Goal: Task Accomplishment & Management: Complete application form

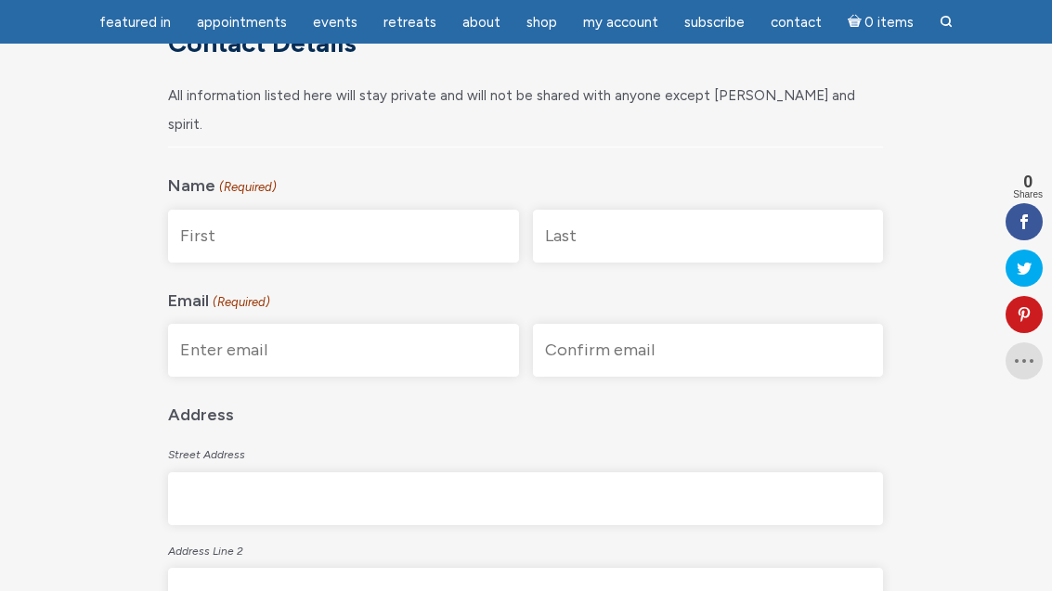
click at [336, 211] on input "First" at bounding box center [343, 236] width 350 height 53
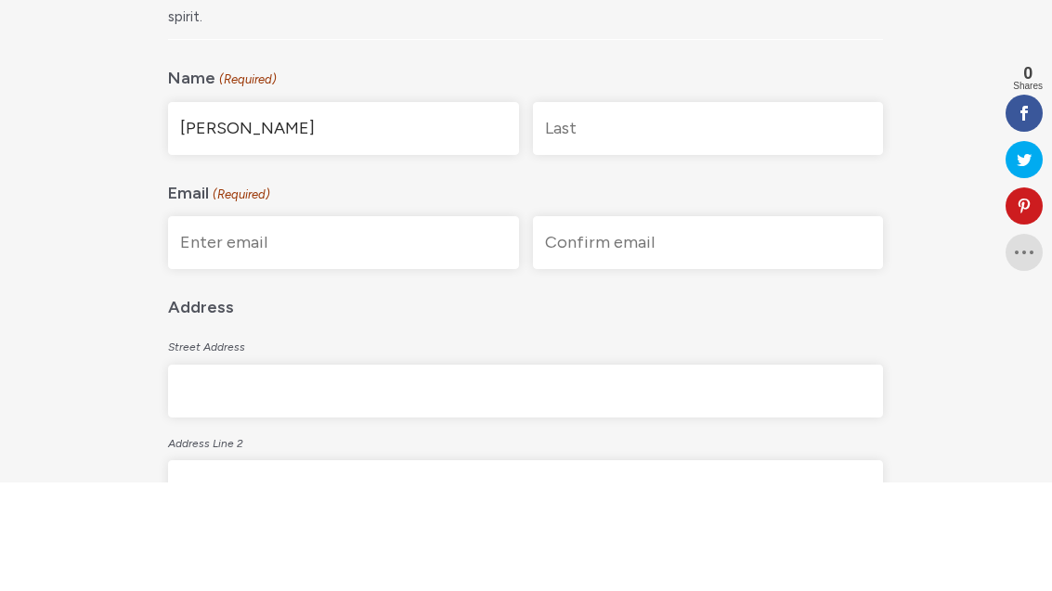
type input "[PERSON_NAME]"
click at [664, 211] on input "Last" at bounding box center [708, 237] width 350 height 53
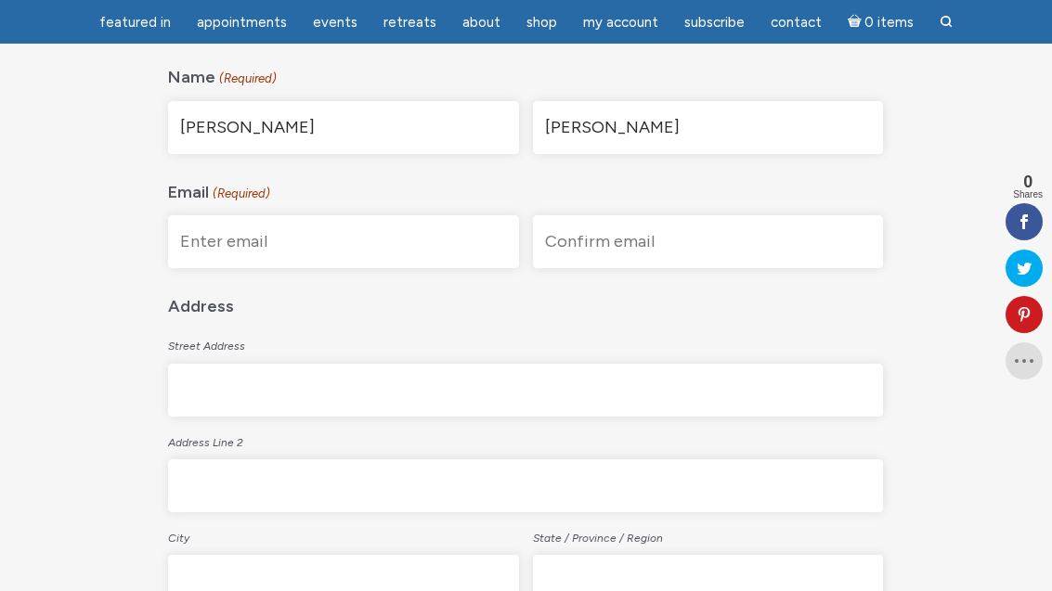
click at [672, 101] on input "[PERSON_NAME]" at bounding box center [708, 127] width 350 height 53
type input "[PERSON_NAME]"
click at [365, 215] on input "Enter Email" at bounding box center [343, 241] width 350 height 53
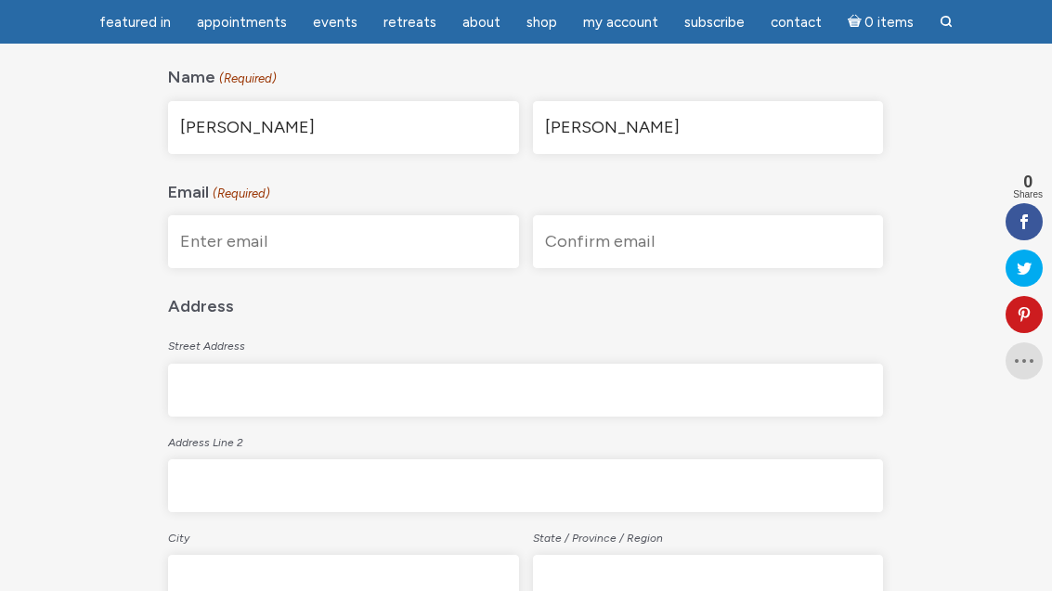
scroll to position [490, 0]
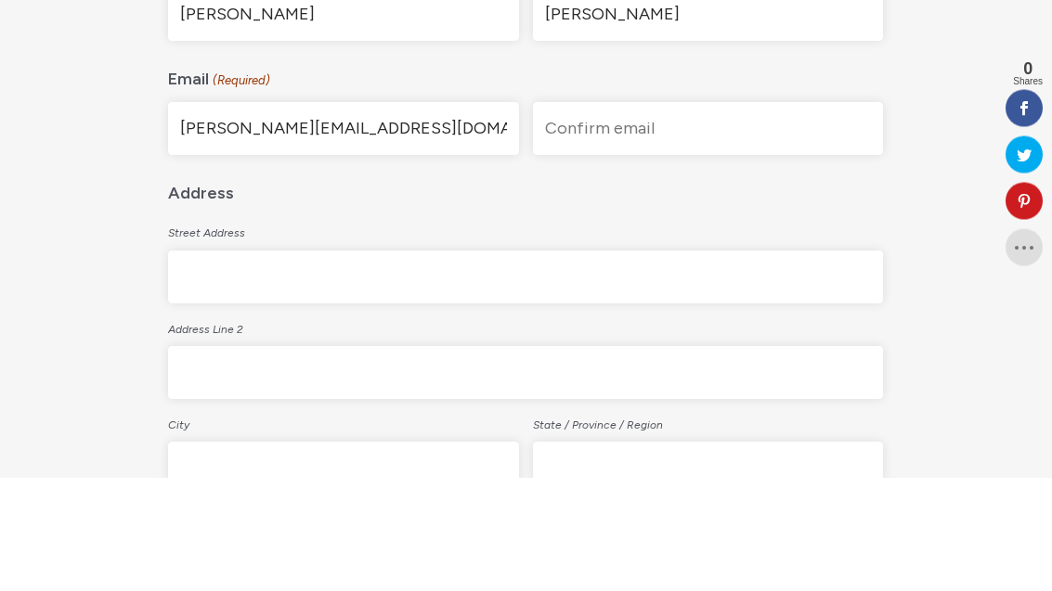
click at [390, 216] on input "[PERSON_NAME][EMAIL_ADDRESS][DOMAIN_NAME]" at bounding box center [343, 242] width 350 height 53
type input "[PERSON_NAME][EMAIL_ADDRESS][DOMAIN_NAME]"
click at [725, 216] on input "Confirm Email" at bounding box center [708, 242] width 350 height 53
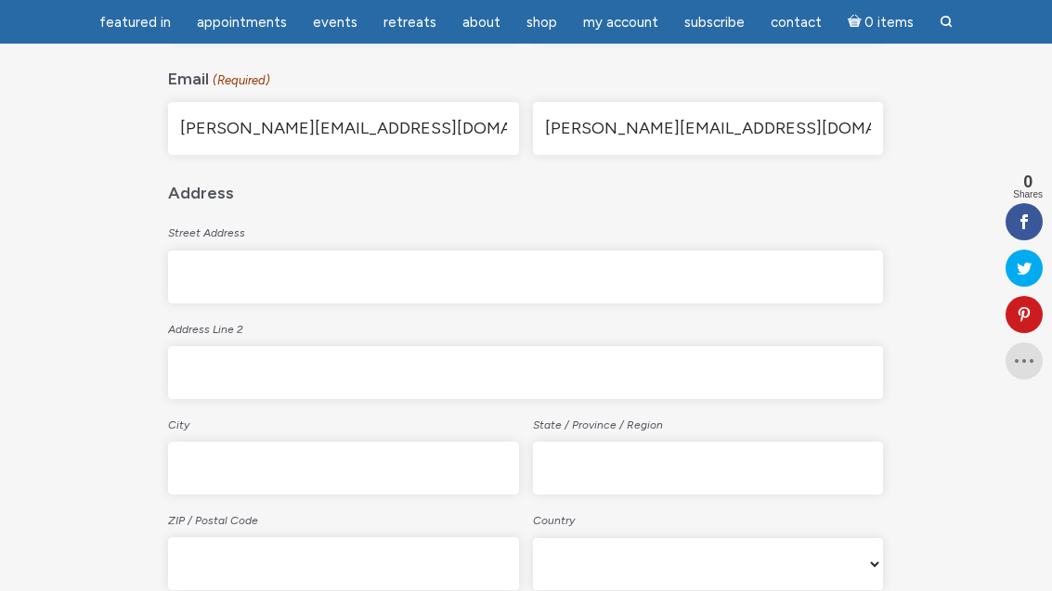
click at [753, 102] on input "[PERSON_NAME][EMAIL_ADDRESS][DOMAIN_NAME]" at bounding box center [708, 128] width 350 height 53
type input "[PERSON_NAME][EMAIL_ADDRESS][DOMAIN_NAME]"
click at [363, 251] on input "Street Address" at bounding box center [525, 277] width 715 height 53
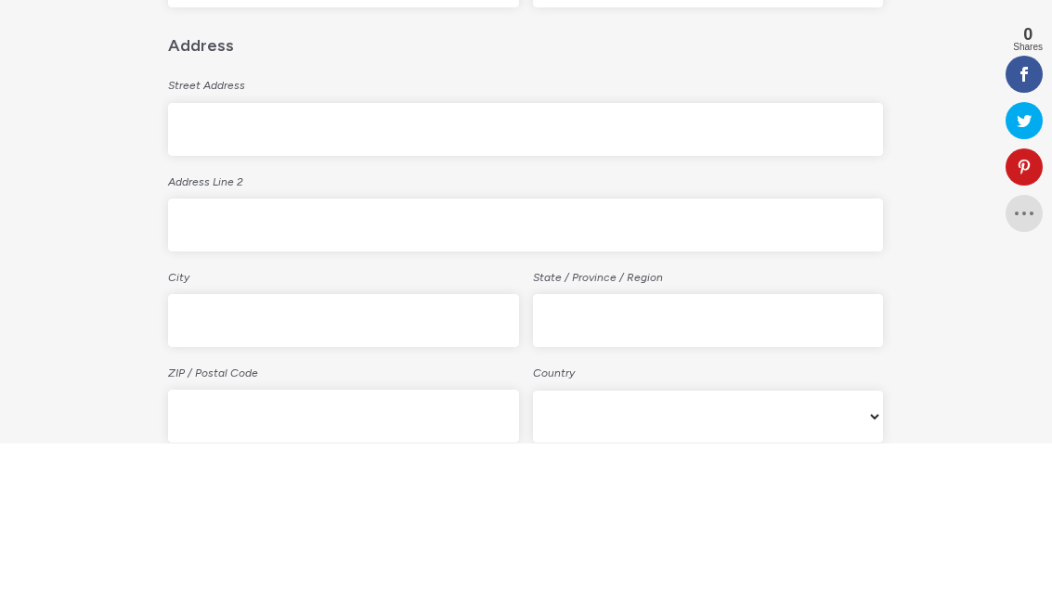
type input "[STREET_ADDRESS]"
type input "Werder"
type input "14542"
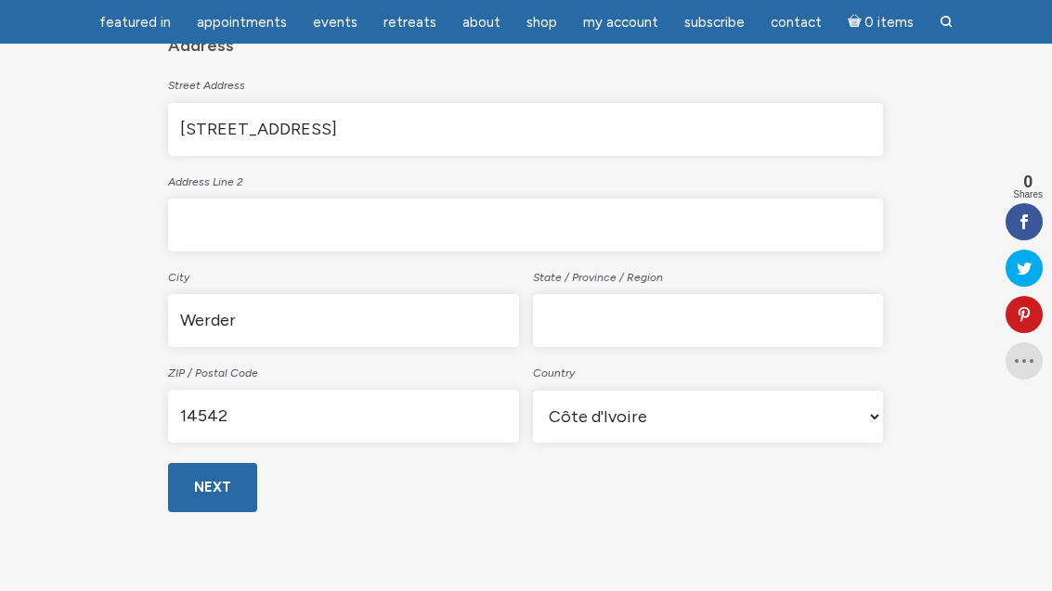
click at [858, 391] on select "Afghanistan Albania Algeria American Samoa Andorra Angola Anguilla Antarctica A…" at bounding box center [708, 417] width 350 height 52
select select "[GEOGRAPHIC_DATA]"
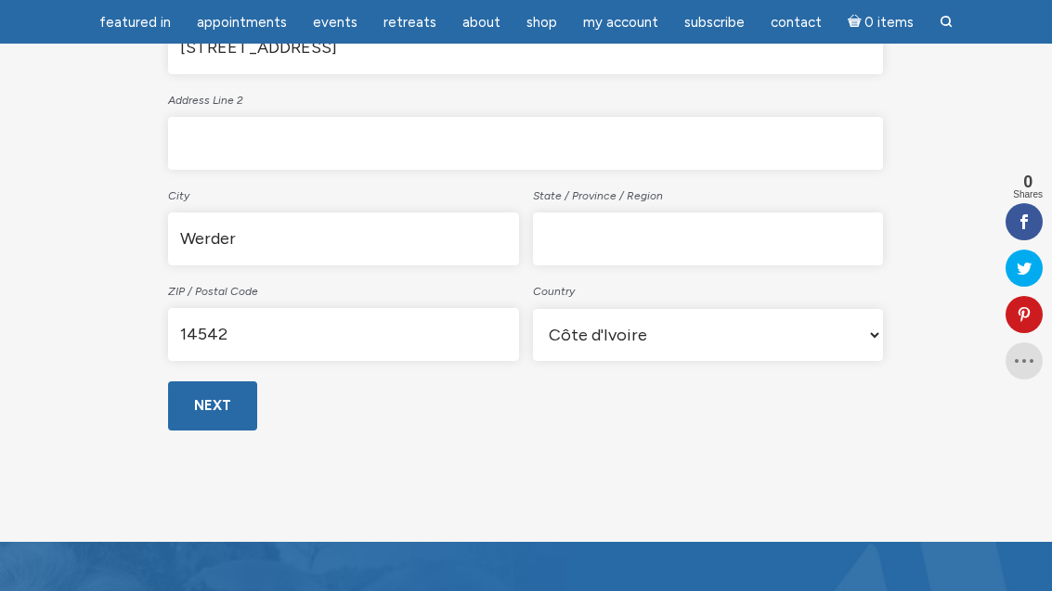
scroll to position [829, 0]
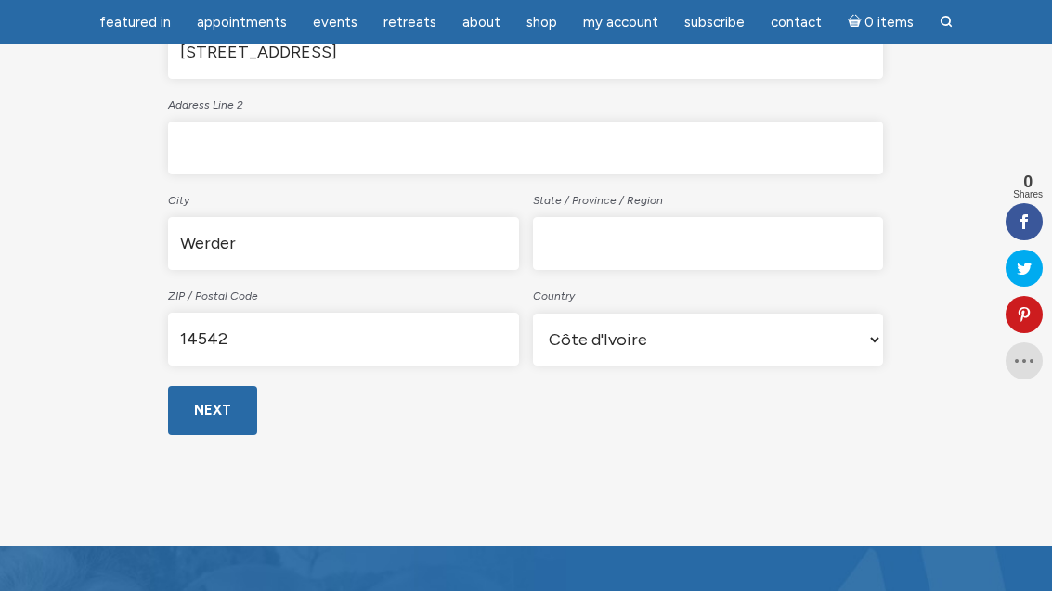
click at [230, 386] on input "Next" at bounding box center [212, 410] width 89 height 49
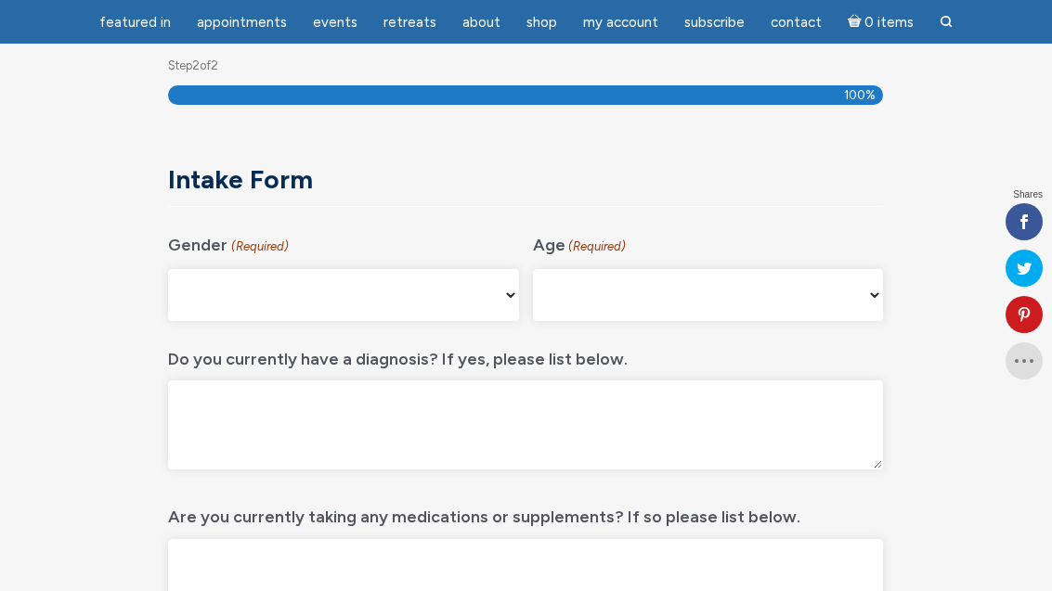
scroll to position [247, 0]
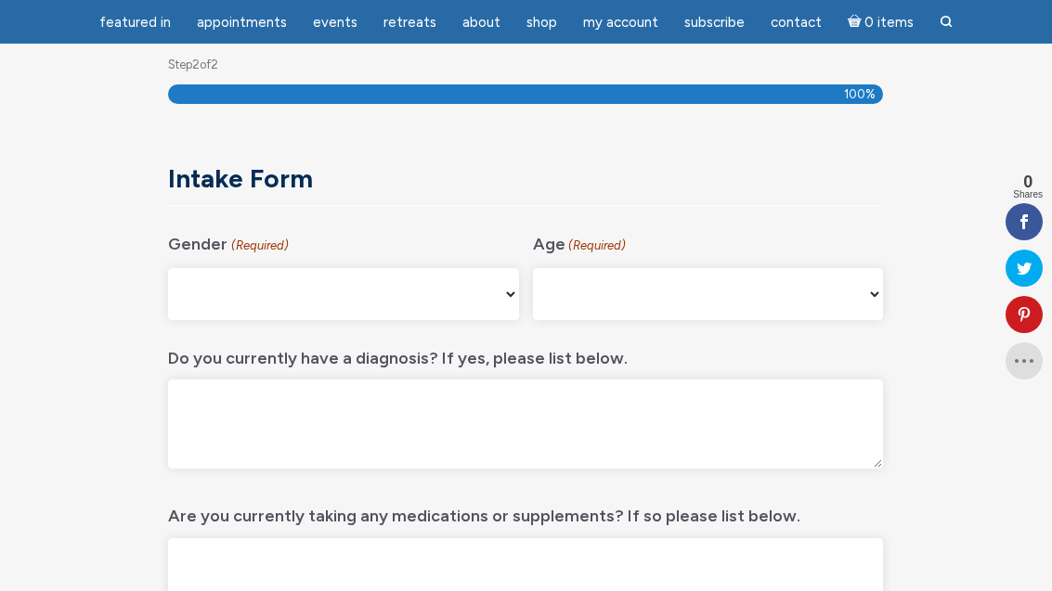
click at [486, 286] on select "[DEMOGRAPHIC_DATA] [DEMOGRAPHIC_DATA] [DEMOGRAPHIC_DATA] [DEMOGRAPHIC_DATA] My …" at bounding box center [343, 294] width 350 height 52
select select "[DEMOGRAPHIC_DATA]"
click at [866, 283] on select "[PHONE_NUMBER] [PHONE_NUMBER] 55-64 65+" at bounding box center [708, 294] width 350 height 52
select select "45-54"
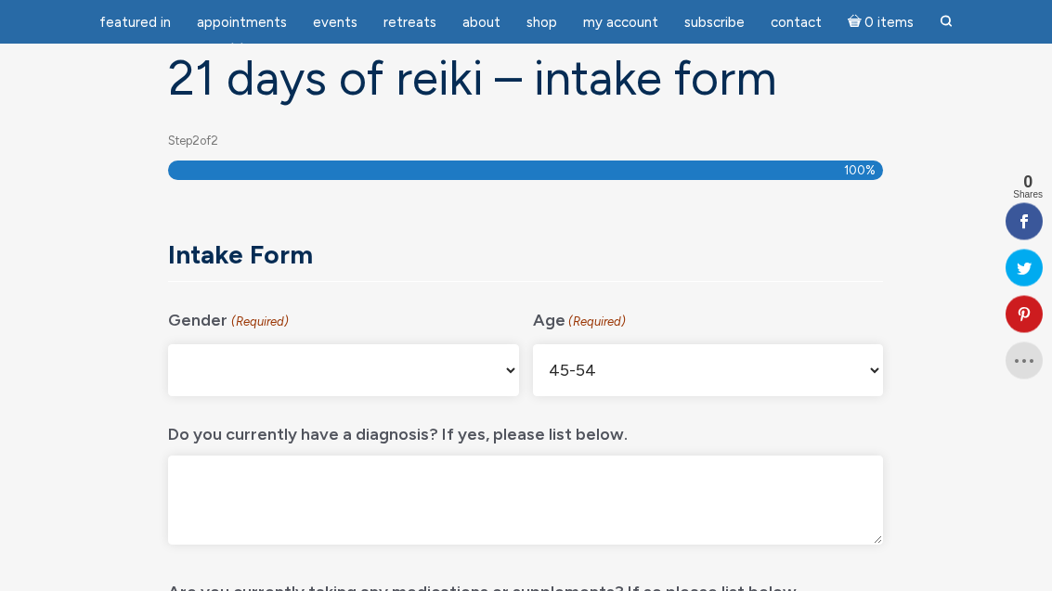
scroll to position [171, 0]
click at [237, 486] on textarea "Do you currently have a diagnosis? If yes, please list below." at bounding box center [525, 500] width 715 height 89
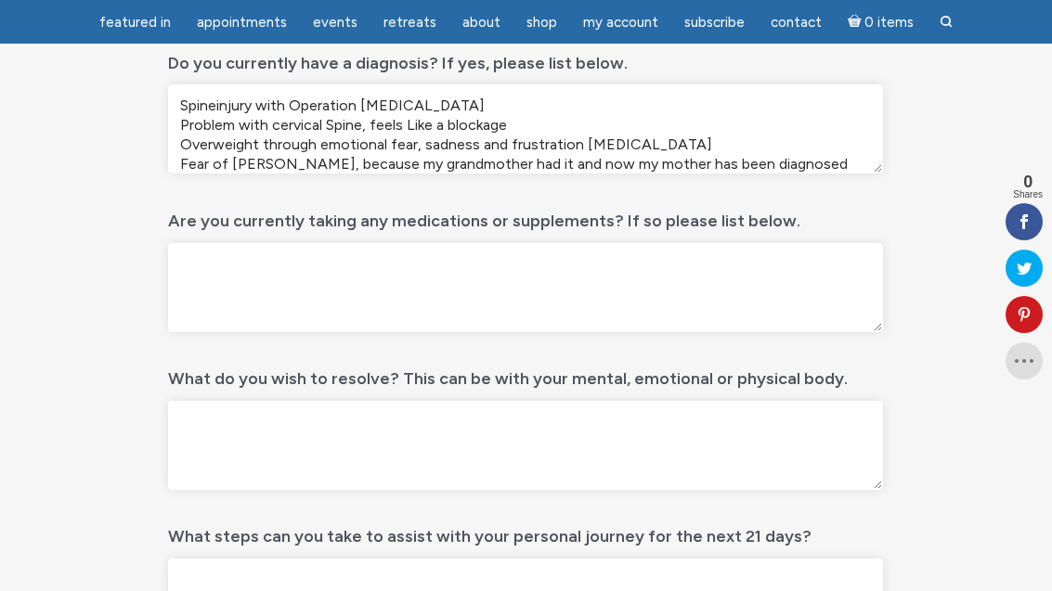
scroll to position [17, 0]
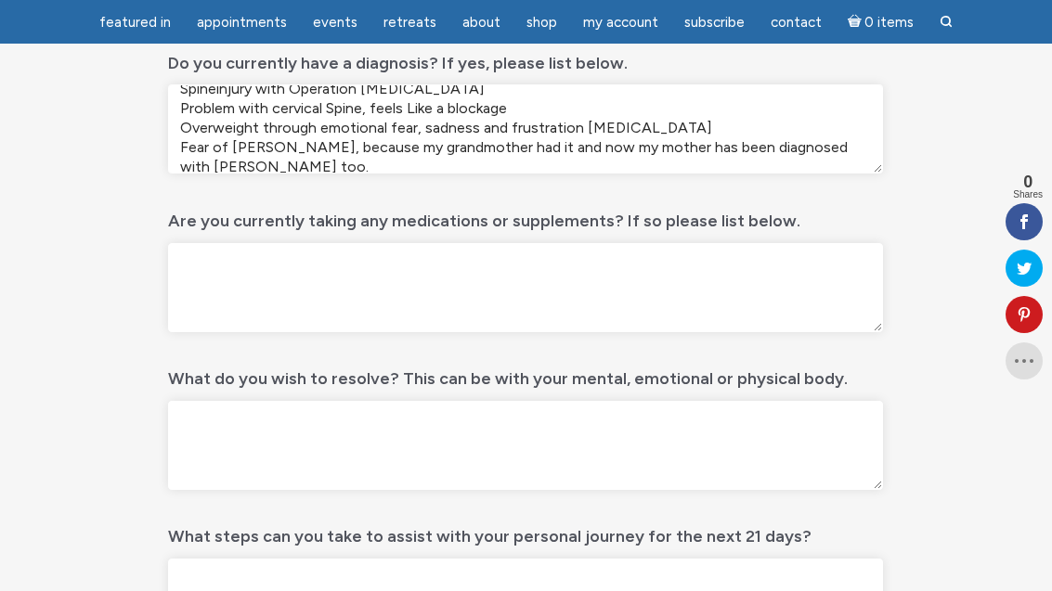
click at [293, 148] on textarea "Spineinjury with Operation [MEDICAL_DATA] Problem with cervical Spine, feels Li…" at bounding box center [525, 128] width 715 height 89
click at [234, 159] on textarea "Spineinjury with Operation [MEDICAL_DATA] Problem with cervical Spine, feels Li…" at bounding box center [525, 128] width 715 height 89
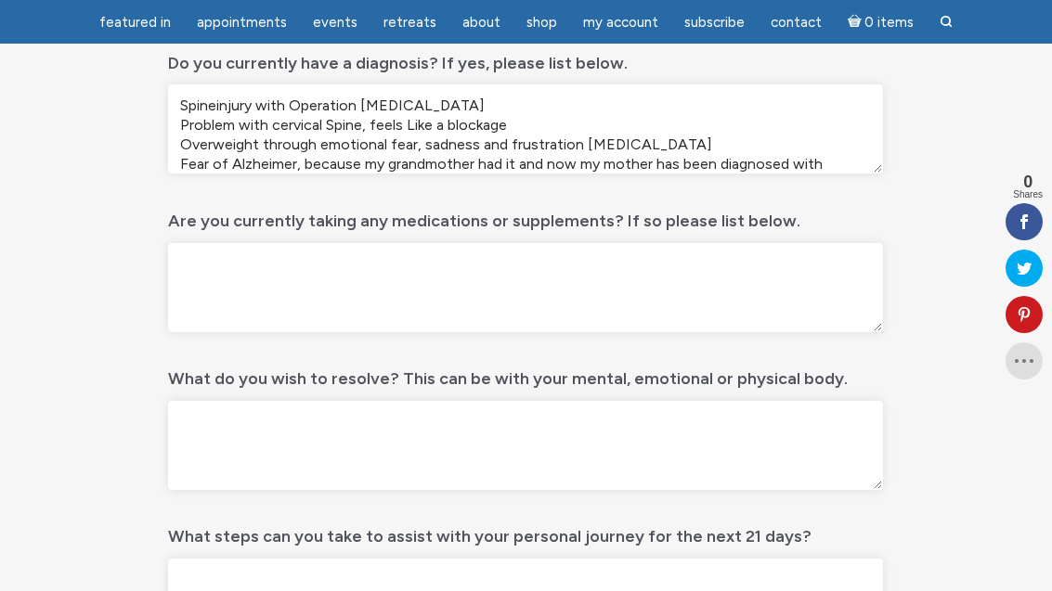
scroll to position [0, 0]
click at [452, 128] on textarea "Spineinjury with Operation [MEDICAL_DATA] Problem with cervical Spine, feels Li…" at bounding box center [525, 128] width 715 height 89
click at [593, 107] on textarea "Spineinjury with Operation [MEDICAL_DATA] Problem with cervical Spine, feels Li…" at bounding box center [525, 128] width 715 height 89
click at [403, 110] on textarea "Spineinjury with Operation [MEDICAL_DATA] Problem with cervical Spine, feels Li…" at bounding box center [525, 128] width 715 height 89
click at [444, 128] on textarea "Spineinjury with Operation [MEDICAL_DATA] Problem with cervical Spine, feels Li…" at bounding box center [525, 128] width 715 height 89
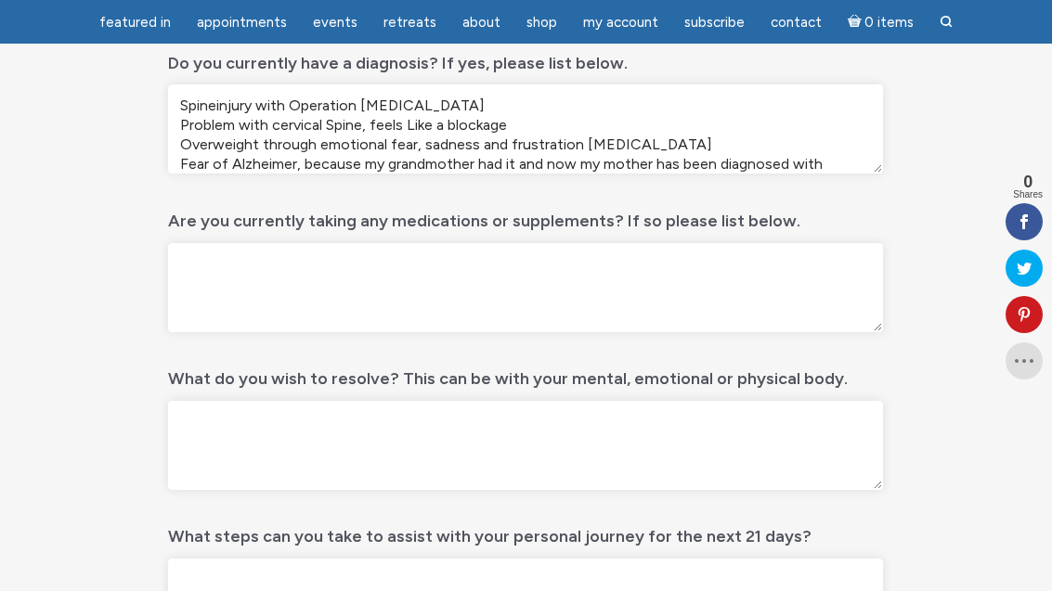
click at [798, 121] on textarea "Spineinjury with Operation [MEDICAL_DATA] Problem with cervical Spine, feels Li…" at bounding box center [525, 128] width 715 height 89
click at [441, 128] on textarea "Spineinjury with Operation [MEDICAL_DATA] Problem with cervical Spine, feels Li…" at bounding box center [525, 128] width 715 height 89
click at [653, 109] on textarea "Spineinjury with Operation [MEDICAL_DATA] Problem with cervical Spine, feels Li…" at bounding box center [525, 128] width 715 height 89
click at [455, 128] on textarea "Spineinjury with Operation [MEDICAL_DATA] Problem with cervical Spine, feels Li…" at bounding box center [525, 128] width 715 height 89
click at [752, 113] on textarea "Spineinjury with Operation [MEDICAL_DATA] Problem with cervical Spine, feels Li…" at bounding box center [525, 128] width 715 height 89
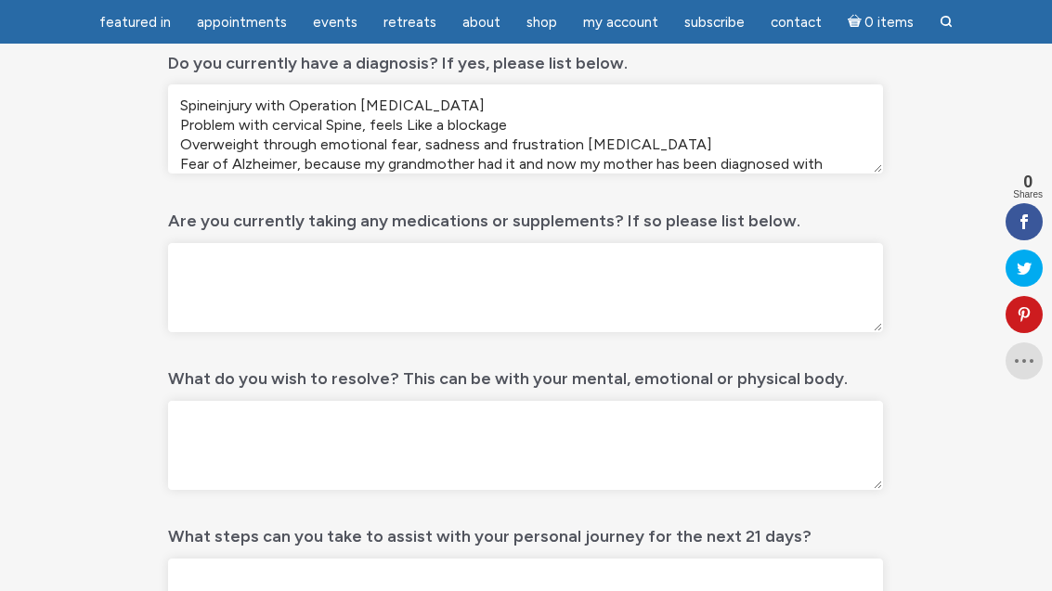
click at [733, 104] on textarea "Spineinjury with Operation [MEDICAL_DATA] Problem with cervical Spine, feels Li…" at bounding box center [525, 128] width 715 height 89
click at [432, 125] on textarea "Spineinjury with Operation [MEDICAL_DATA] Problem with cervical Spine, feels Li…" at bounding box center [525, 128] width 715 height 89
click at [447, 121] on textarea "Spineinjury with Operation [MEDICAL_DATA] Problem with cervical Spine, feels Li…" at bounding box center [525, 128] width 715 height 89
click at [295, 160] on textarea "Spineinjury with Operation [MEDICAL_DATA] Problem with cervical Spine, feels Li…" at bounding box center [525, 128] width 715 height 89
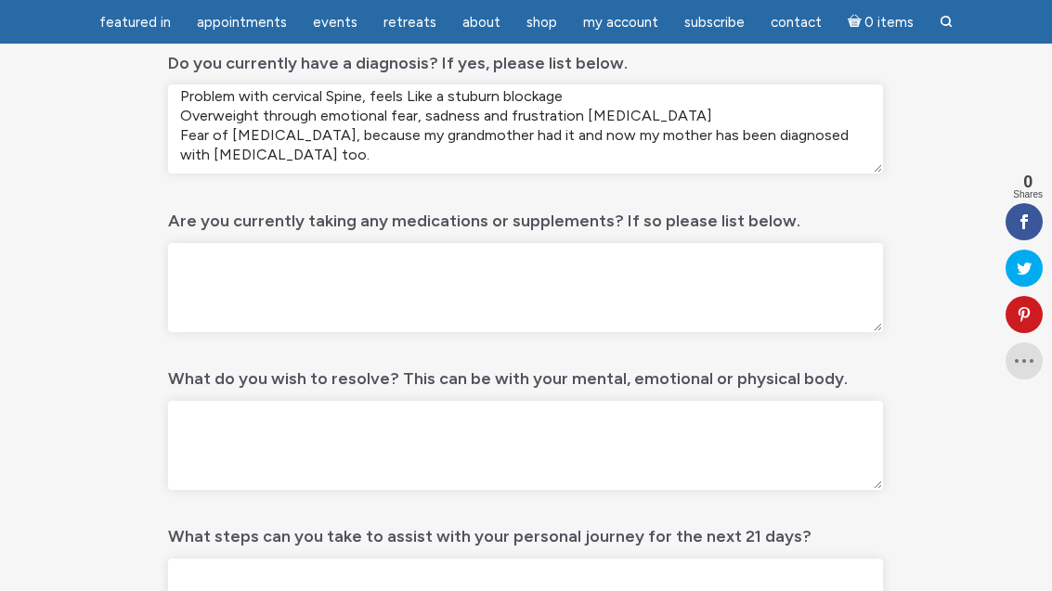
scroll to position [28, 0]
click at [325, 159] on textarea "Spineinjury with Operation [MEDICAL_DATA] Problem with cervical Spine, feels Li…" at bounding box center [525, 128] width 715 height 89
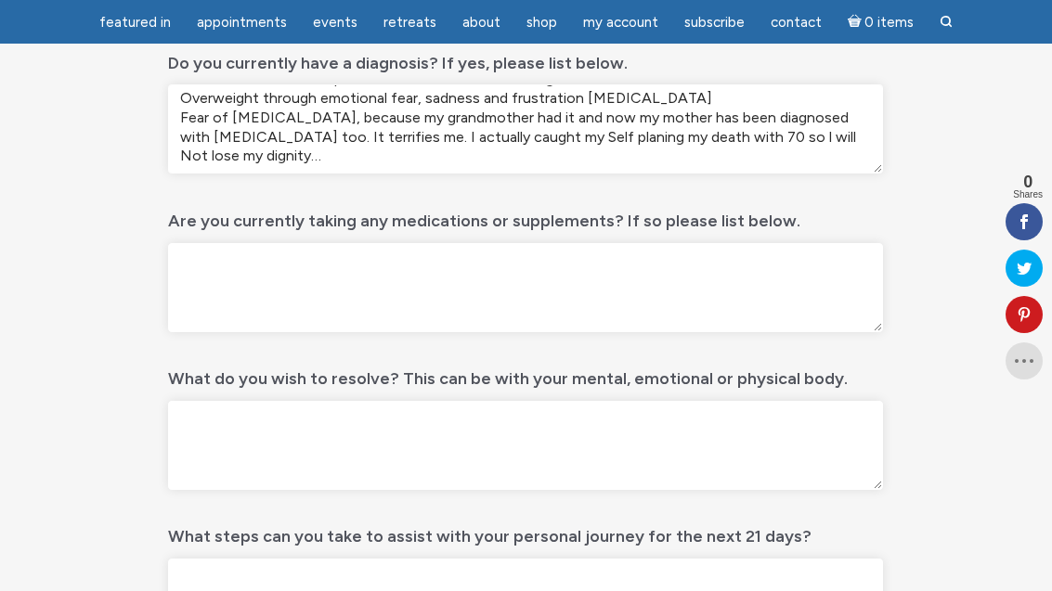
scroll to position [46, 0]
type textarea "Spineinjury with Operation [MEDICAL_DATA] Problem with cervical Spine, feels Li…"
click at [393, 276] on textarea "Are you currently taking any medications or supplements? If so please list belo…" at bounding box center [525, 287] width 715 height 89
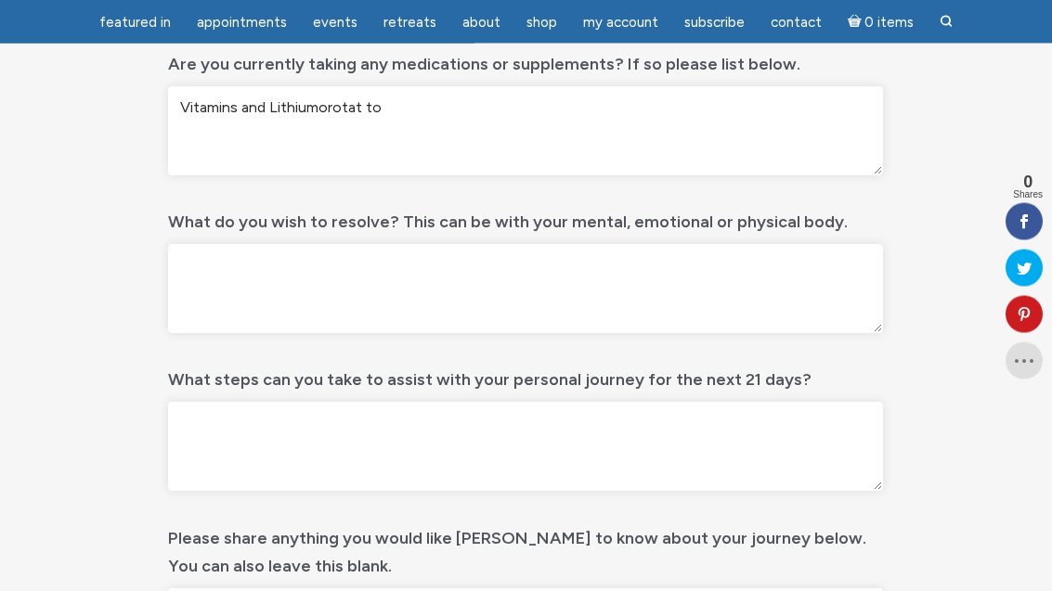
scroll to position [699, 0]
type textarea "Vitamins and Lithiumorotat to hopefully prevent [MEDICAL_DATA]"
click at [257, 276] on textarea "What do you wish to resolve? This can be with your mental, emotional or physica…" at bounding box center [525, 288] width 715 height 89
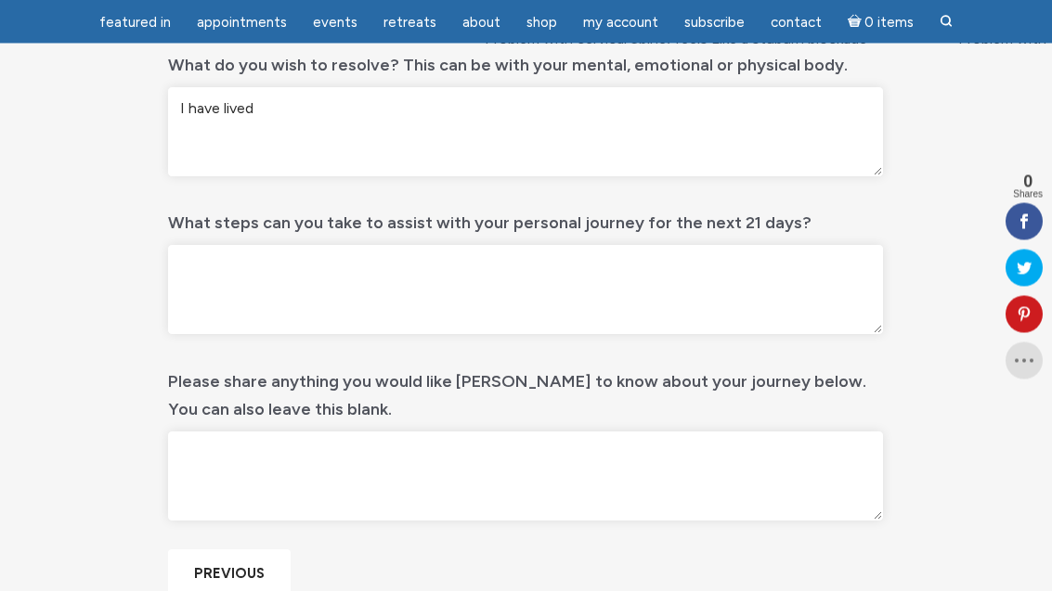
scroll to position [856, 0]
type textarea "I Need"
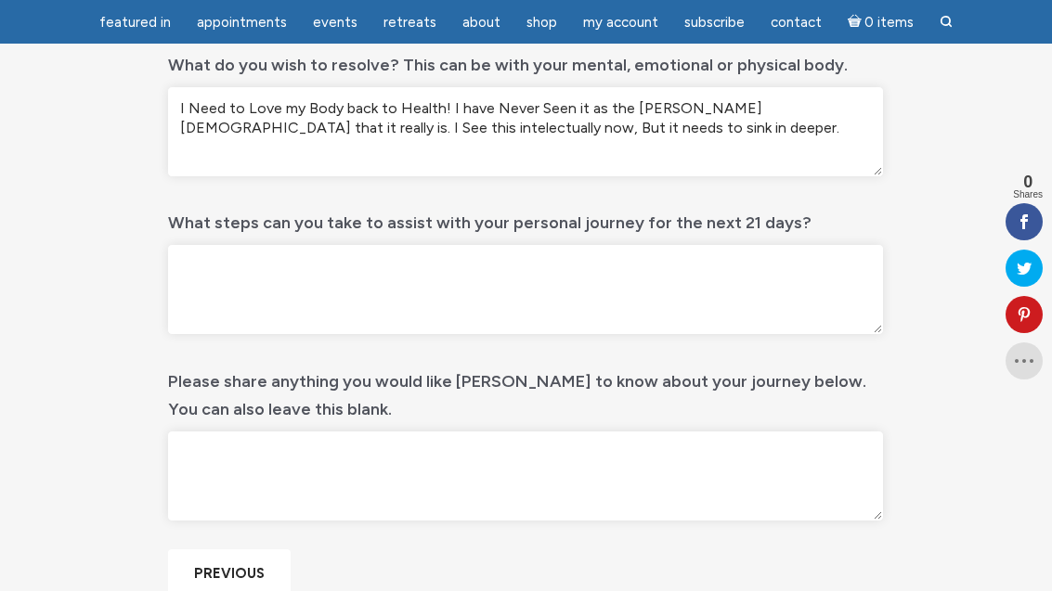
click at [864, 111] on textarea "I Need to Love my Body back to Health! I have Never Seen it as the [PERSON_NAME…" at bounding box center [525, 131] width 715 height 89
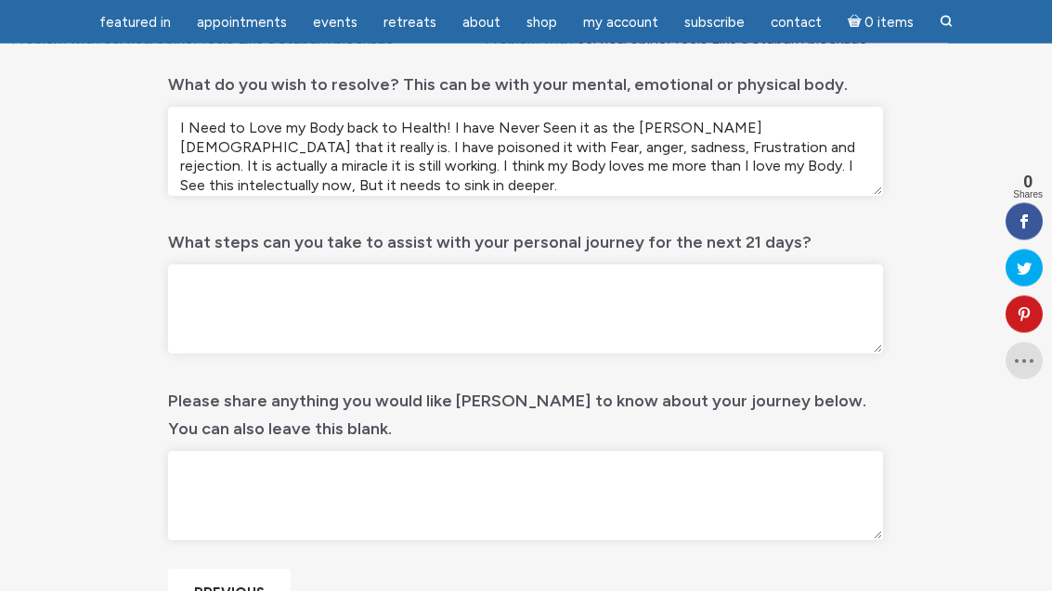
scroll to position [837, 0]
click at [370, 149] on textarea "I Need to Love my Body back to Health! I have Never Seen it as the [PERSON_NAME…" at bounding box center [525, 151] width 715 height 89
click at [740, 147] on textarea "I Need to Love my Body back to Health! I have Never Seen it as the [PERSON_NAME…" at bounding box center [525, 151] width 715 height 89
click at [255, 138] on textarea "I Need to Love my Body back to Health! I have Never Seen it as the [PERSON_NAME…" at bounding box center [525, 151] width 715 height 89
type textarea "I Need to Love my Body back to Health! I have Never Seen it as the [PERSON_NAME…"
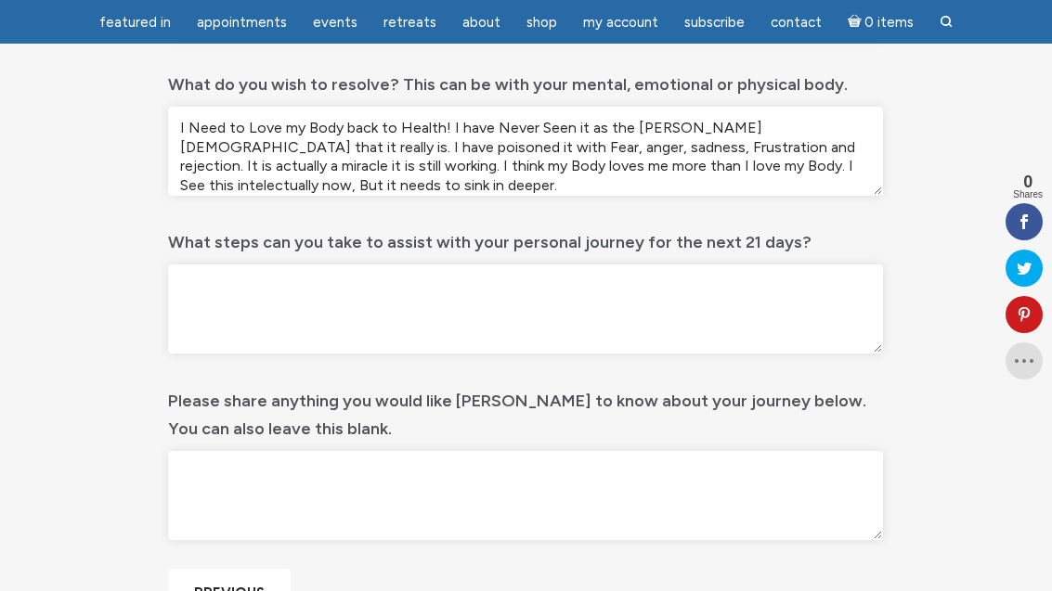
click at [928, 155] on div "21 days of Reiki – Intake form Step 2 of 2 100% Contact Details All information…" at bounding box center [526, 70] width 891 height 1369
click at [289, 292] on textarea "What steps can you take to assist with your personal journey for the next 21 da…" at bounding box center [525, 309] width 715 height 89
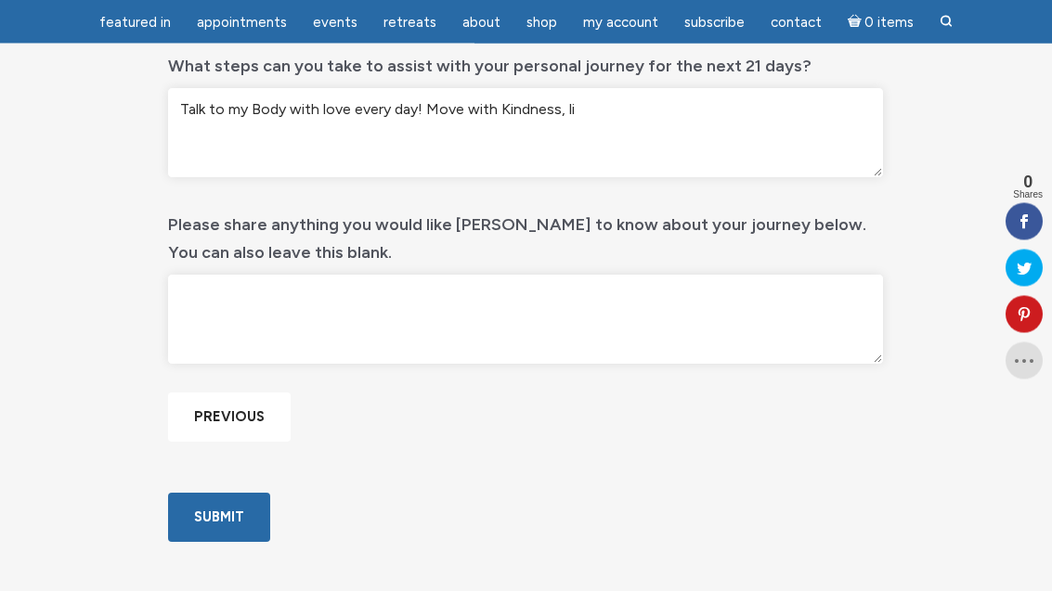
scroll to position [1013, 0]
click at [467, 98] on textarea "Talk to my Body with love every day! Move with Kindness, listening to what my B…" at bounding box center [525, 132] width 715 height 89
click at [645, 111] on textarea "Talk to my Body with love every day! Moving it with Kindness, listening to what…" at bounding box center [525, 132] width 715 height 89
click at [847, 113] on textarea "Talk to my Body with love every day! Moving it with Kindness, listening to what…" at bounding box center [525, 132] width 715 height 89
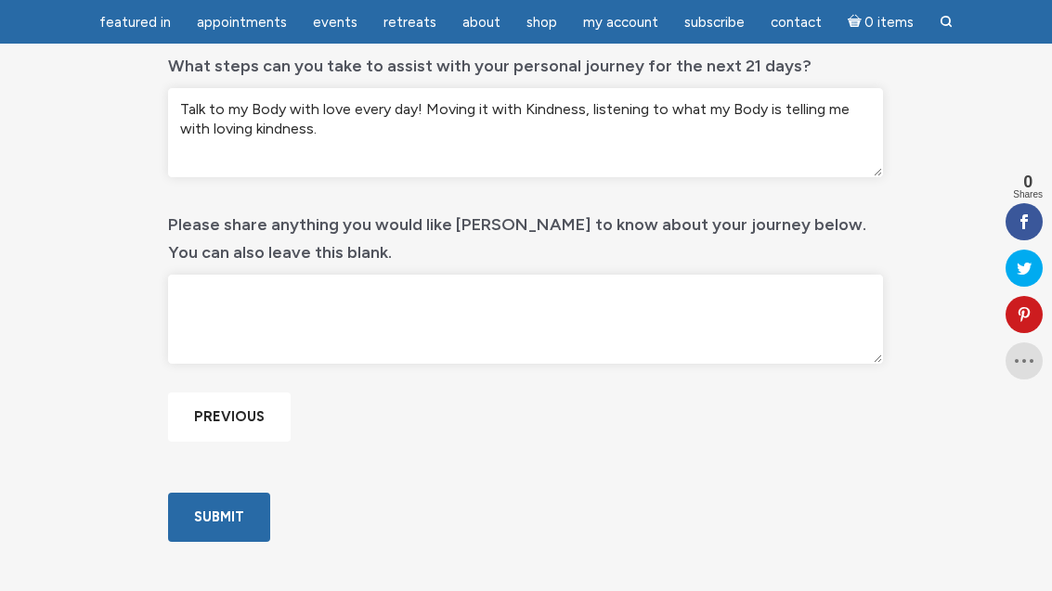
click at [578, 102] on textarea "Talk to my Body with love every day! Moving it with Kindness, listening to what…" at bounding box center [525, 132] width 715 height 89
click at [732, 129] on textarea "Talk to my Body with love every day! Moving it with Kindness, listening to what…" at bounding box center [525, 132] width 715 height 89
click at [596, 107] on textarea "Talk to my Body with love every day! Moving it with Kindness, listening to what…" at bounding box center [525, 132] width 715 height 89
click at [589, 115] on textarea "Talk to my Body with love every day! Moving it with Kindness, listening to what…" at bounding box center [525, 132] width 715 height 89
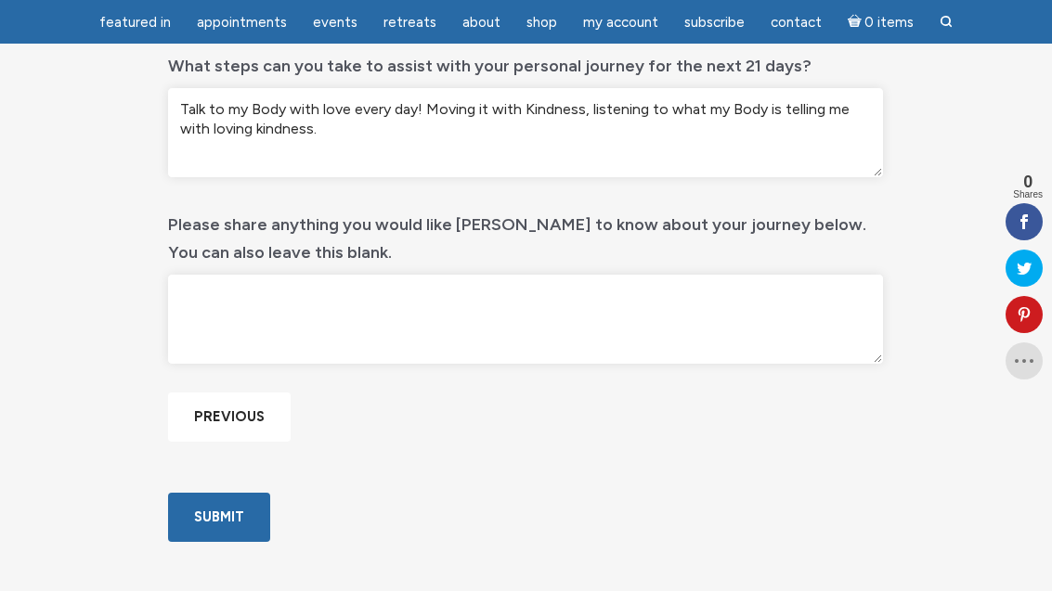
click at [601, 112] on textarea "Talk to my Body with love every day! Moving it with Kindness, listening to what…" at bounding box center [525, 132] width 715 height 89
click at [669, 136] on textarea "Talk to my Body with love every day! Moving it with Kindness, listening to what…" at bounding box center [525, 132] width 715 height 89
click at [590, 112] on textarea "Talk to my Body with love every day! Moving it with Kindness, listening to what…" at bounding box center [525, 132] width 715 height 89
click at [642, 111] on textarea "Talk to my Body with love every day! Moving it with Kindness! listening to what…" at bounding box center [525, 132] width 715 height 89
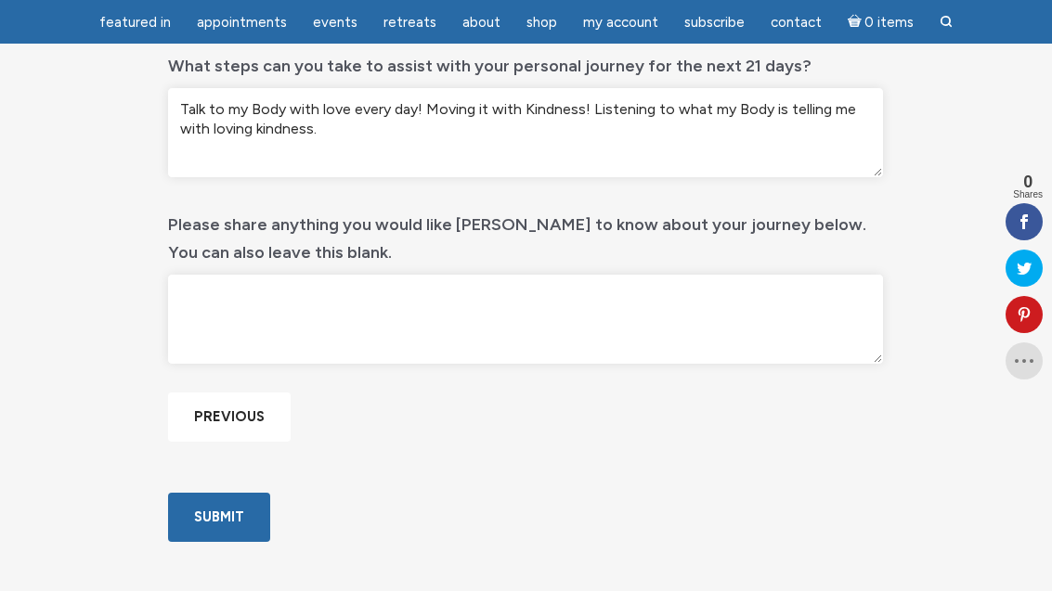
click at [348, 134] on textarea "Talk to my Body with love every day! Moving it with Kindness! Listening to what…" at bounding box center [525, 132] width 715 height 89
click at [318, 127] on textarea "Talk to my Body with love every day! Moving it with Kindness! Listening to what…" at bounding box center [525, 132] width 715 height 89
click at [602, 147] on textarea "Talk to my Body with love every day! Moving it with Kindness! Listening to what…" at bounding box center [525, 132] width 715 height 89
click at [298, 128] on textarea "Talk to my Body with love every day! Moving it with Kindness! Listening to what…" at bounding box center [525, 132] width 715 height 89
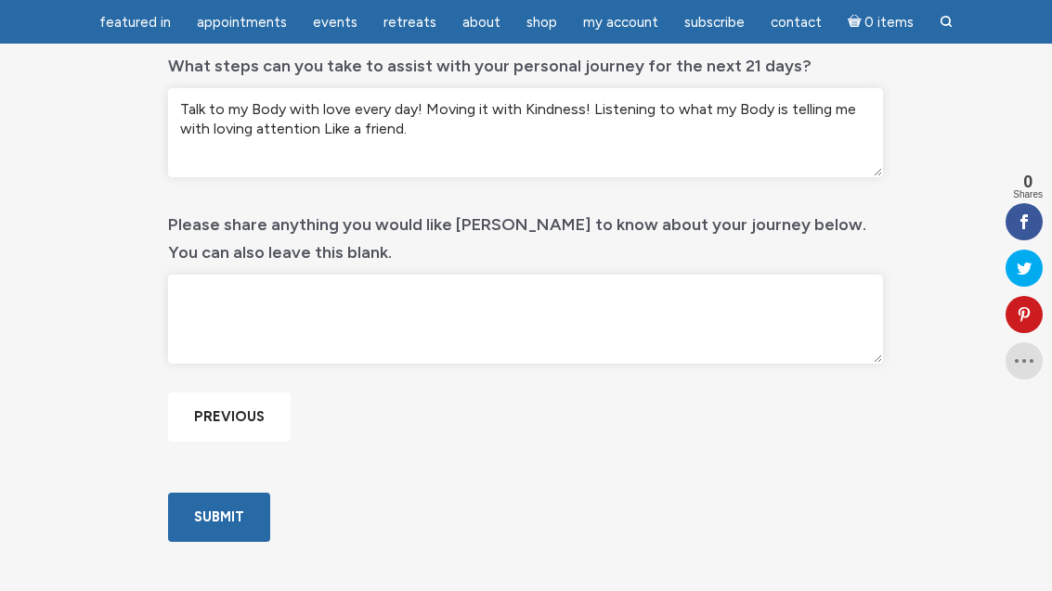
click at [706, 139] on textarea "Talk to my Body with love every day! Moving it with Kindness! Listening to what…" at bounding box center [525, 132] width 715 height 89
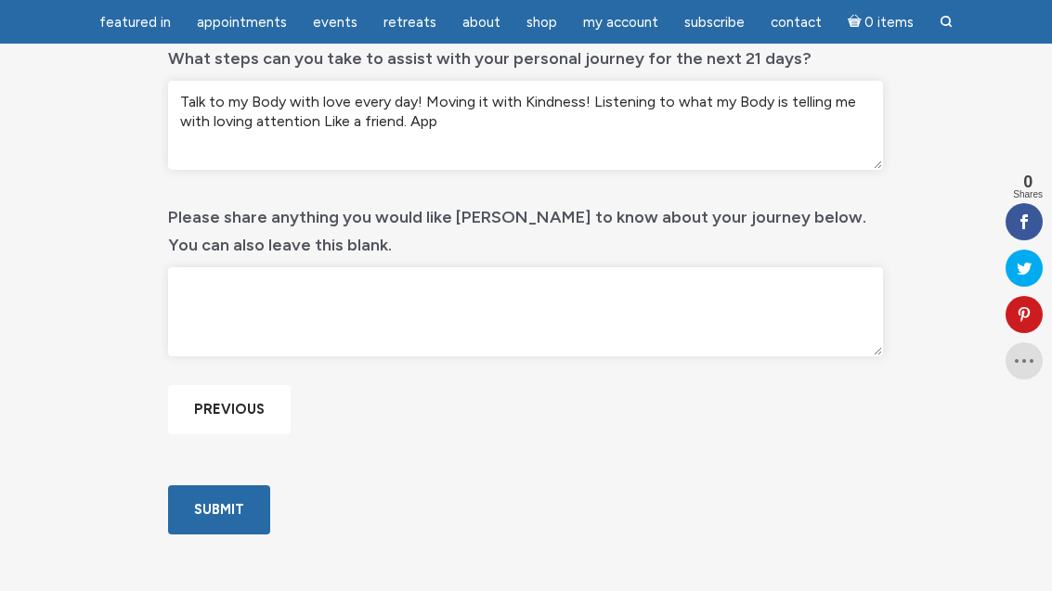
scroll to position [1020, 0]
click at [402, 122] on textarea "Talk to my Body with love every day! Moving it with Kindness! Listening to what…" at bounding box center [525, 125] width 715 height 89
click at [561, 127] on textarea "Talk to my Body with love every day! Moving it with Kindness! Listening to what…" at bounding box center [525, 125] width 715 height 89
click at [417, 123] on textarea "Talk to my Body with love every day! Moving it with Kindness! Listening to what…" at bounding box center [525, 125] width 715 height 89
click at [742, 146] on textarea "Talk to my Body with love every day! Moving it with Kindness! Listening to what…" at bounding box center [525, 125] width 715 height 89
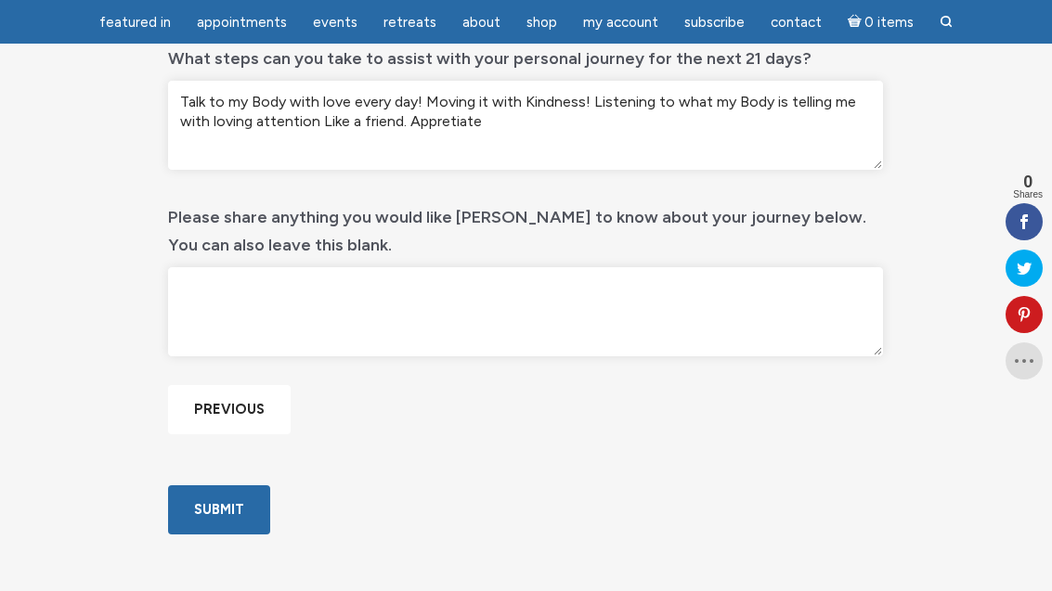
click at [837, 130] on textarea "Talk to my Body with love every day! Moving it with Kindness! Listening to what…" at bounding box center [525, 125] width 715 height 89
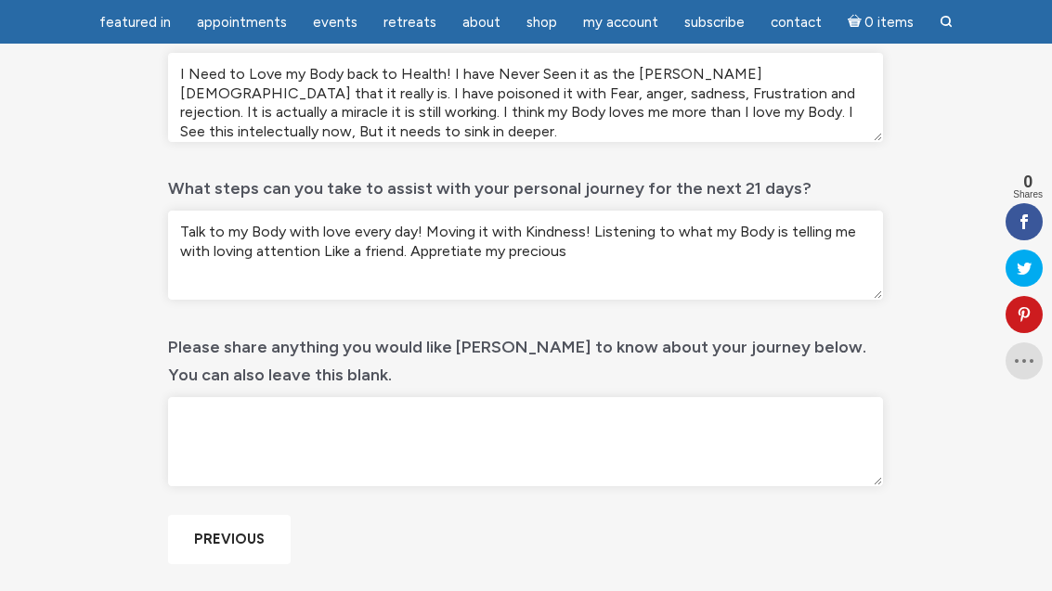
scroll to position [880, 0]
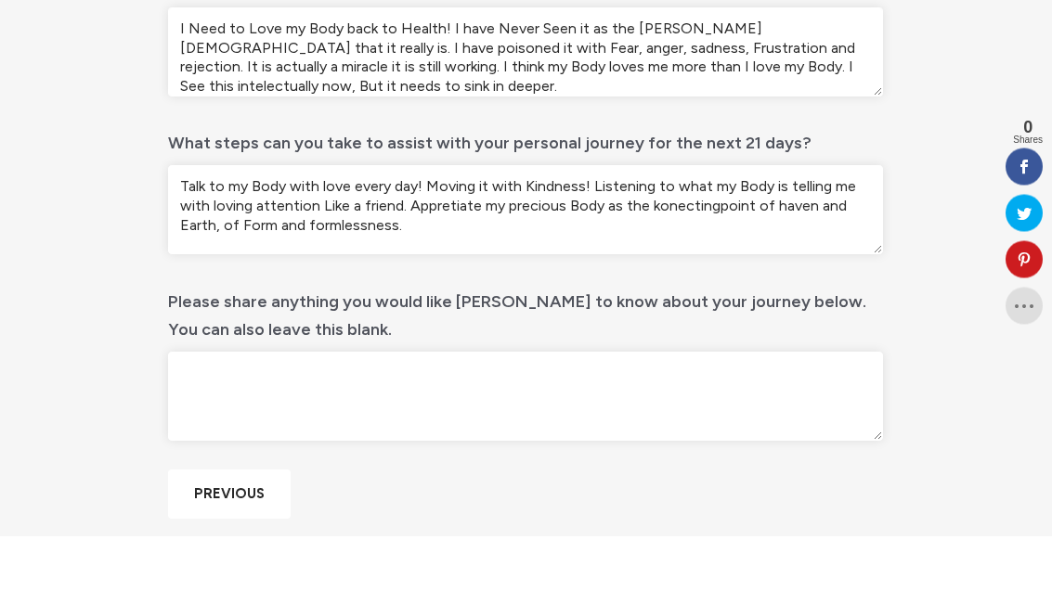
click at [646, 221] on textarea "Talk to my Body with love every day! Moving it with Kindness! Listening to what…" at bounding box center [525, 265] width 715 height 89
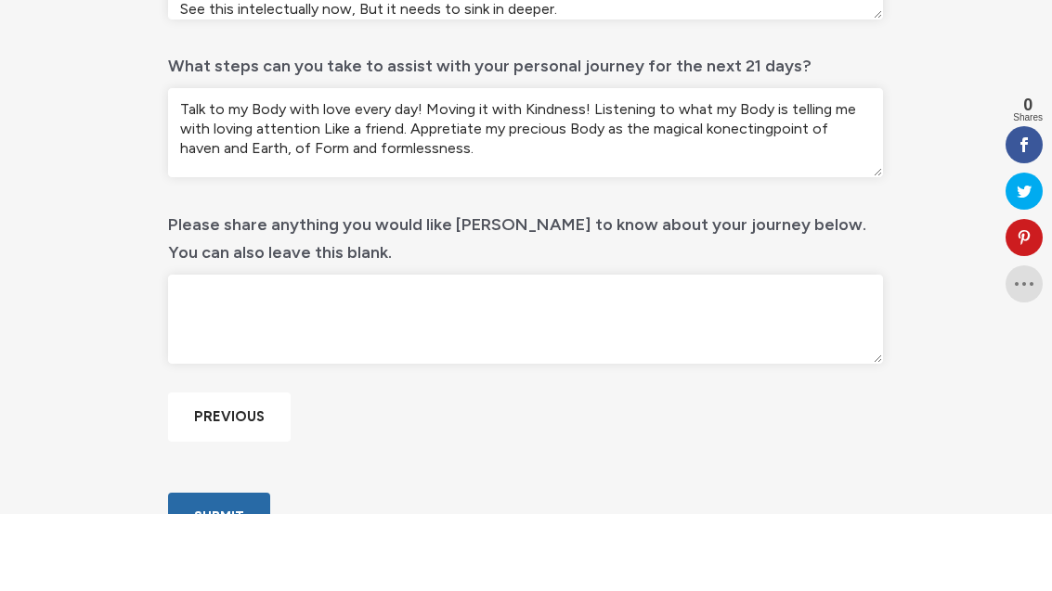
click at [804, 165] on textarea "Talk to my Body with love every day! Moving it with Kindness! Listening to what…" at bounding box center [525, 209] width 715 height 89
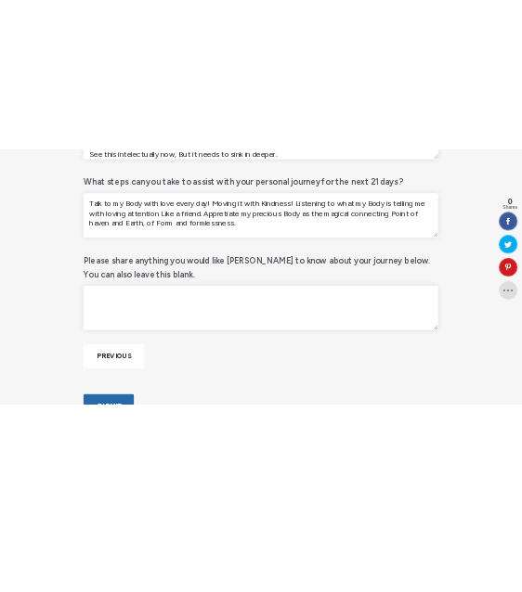
scroll to position [1013, 0]
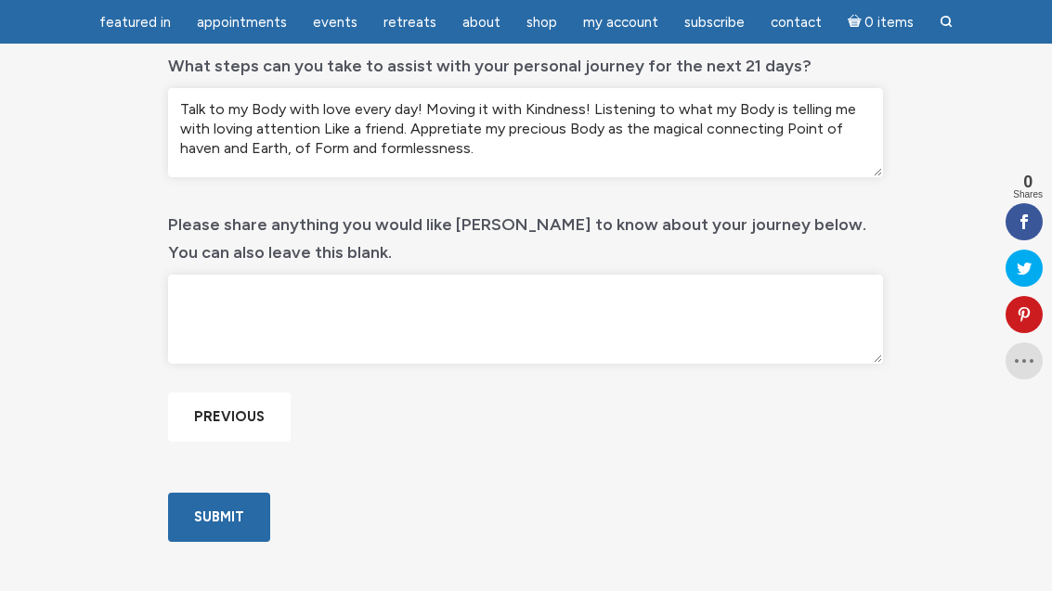
click at [223, 149] on textarea "Talk to my Body with love every day! Moving it with Kindness! Listening to what…" at bounding box center [525, 132] width 715 height 89
click at [412, 141] on textarea "Talk to my Body with love every day! Moving it with Kindness! Listening to what…" at bounding box center [525, 132] width 715 height 89
type textarea "Talk to my Body with love every day! Moving it with Kindness! Listening to what…"
click at [292, 309] on textarea "Please share anything you would like [PERSON_NAME] to know about your journey b…" at bounding box center [525, 319] width 715 height 89
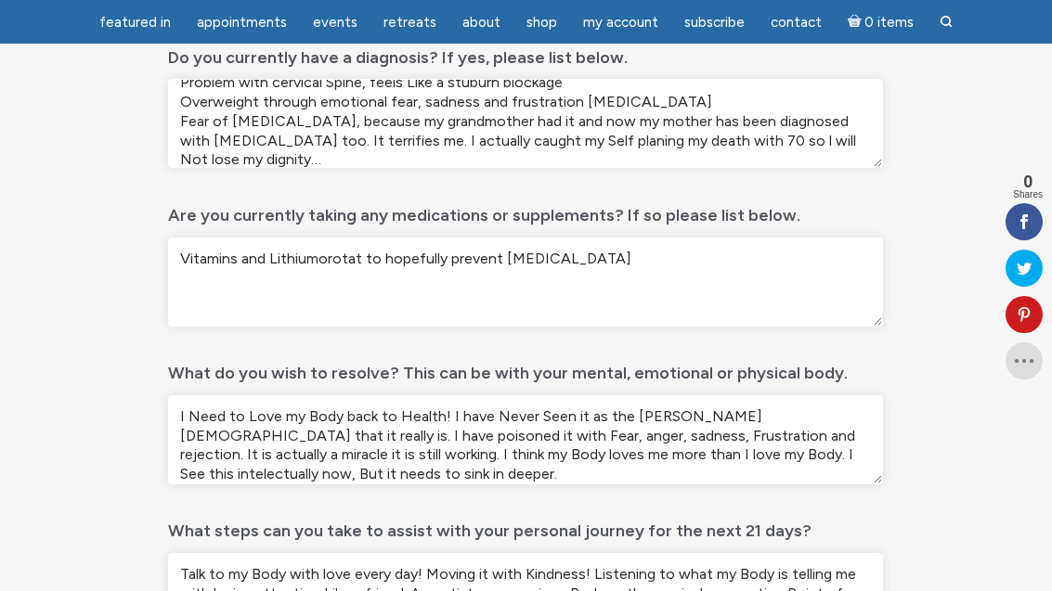
scroll to position [38, 0]
type textarea "Dear [PERSON_NAME], Thank you sooooo much for helping me step into more and mor…"
click at [941, 489] on div "21 days of Reiki – Intake form Step 2 of 2 100% Contact Details All information…" at bounding box center [526, 359] width 891 height 1369
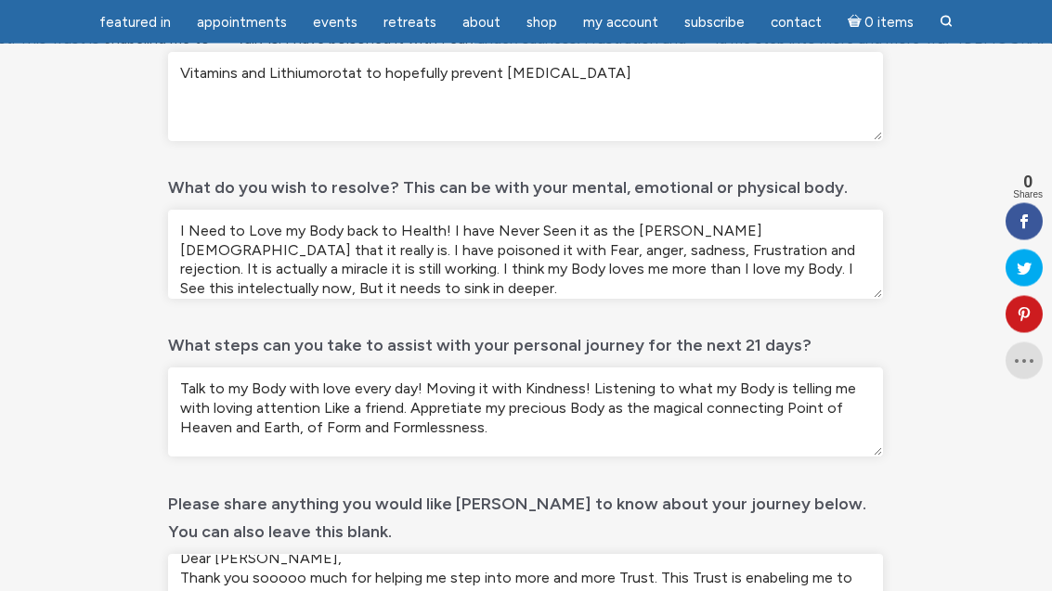
scroll to position [737, 0]
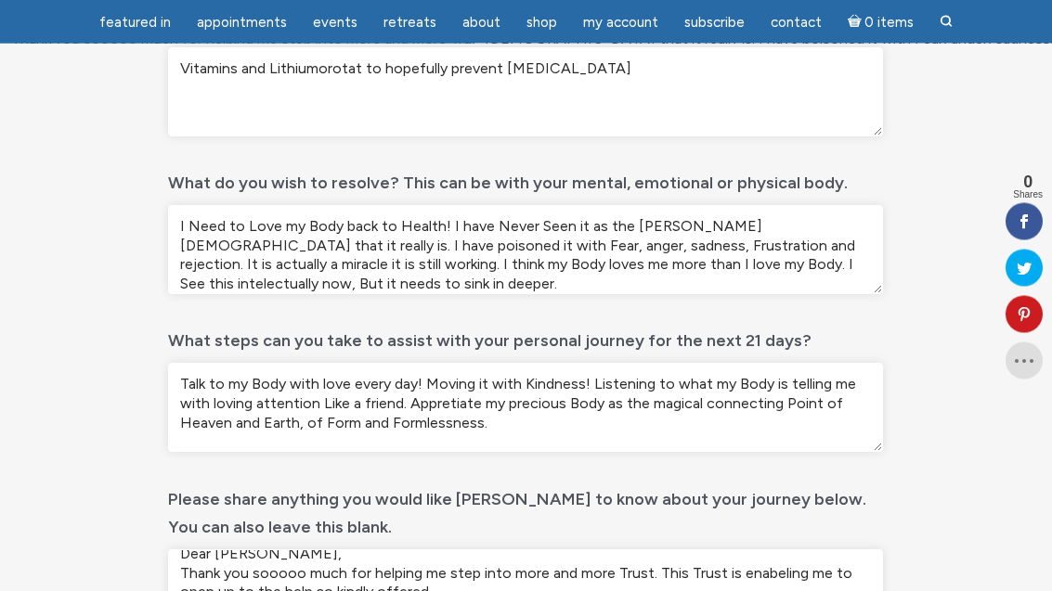
click at [804, 267] on textarea "I Need to Love my Body back to Health! I have Never Seen it as the [PERSON_NAME…" at bounding box center [525, 250] width 715 height 89
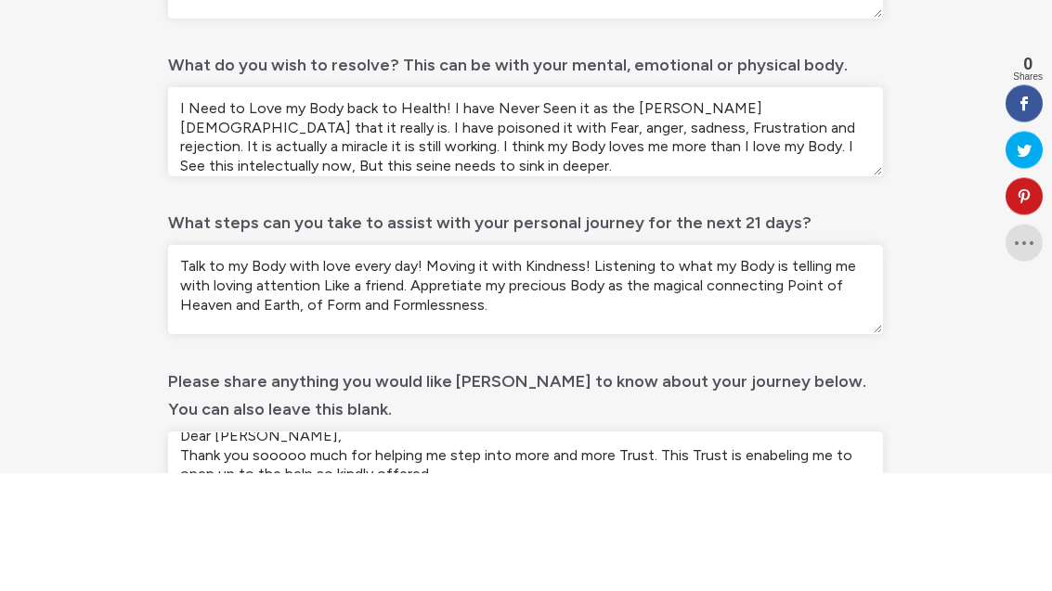
click at [854, 206] on textarea "I Need to Love my Body back to Health! I have Never Seen it as the [PERSON_NAME…" at bounding box center [525, 250] width 715 height 89
click at [378, 206] on textarea "I Need to Love my Body back to Health! I have Never Seen it as the [PERSON_NAME…" at bounding box center [525, 250] width 715 height 89
click at [655, 206] on textarea "I Need to Love my Body back to Health! I have Never Seen it as the [PERSON_NAME…" at bounding box center [525, 250] width 715 height 89
click at [815, 206] on textarea "I Need to Love my Body back to Health! I have Never Seen it as the [PERSON_NAME…" at bounding box center [525, 250] width 715 height 89
click at [716, 206] on textarea "I Need to Love my Body back to Health! I have Never Seen it as the [PERSON_NAME…" at bounding box center [525, 250] width 715 height 89
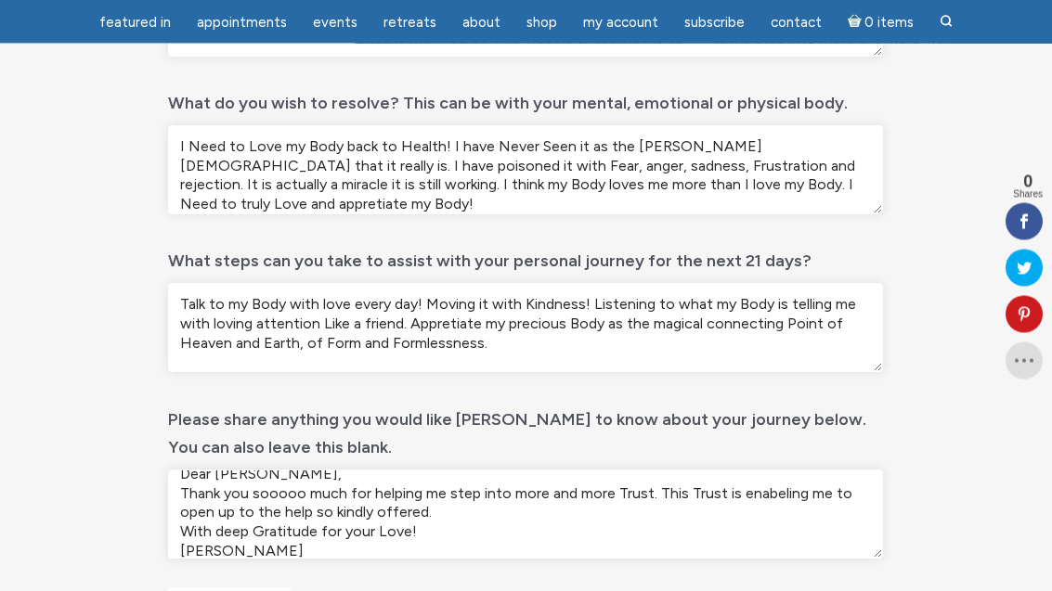
scroll to position [810, 0]
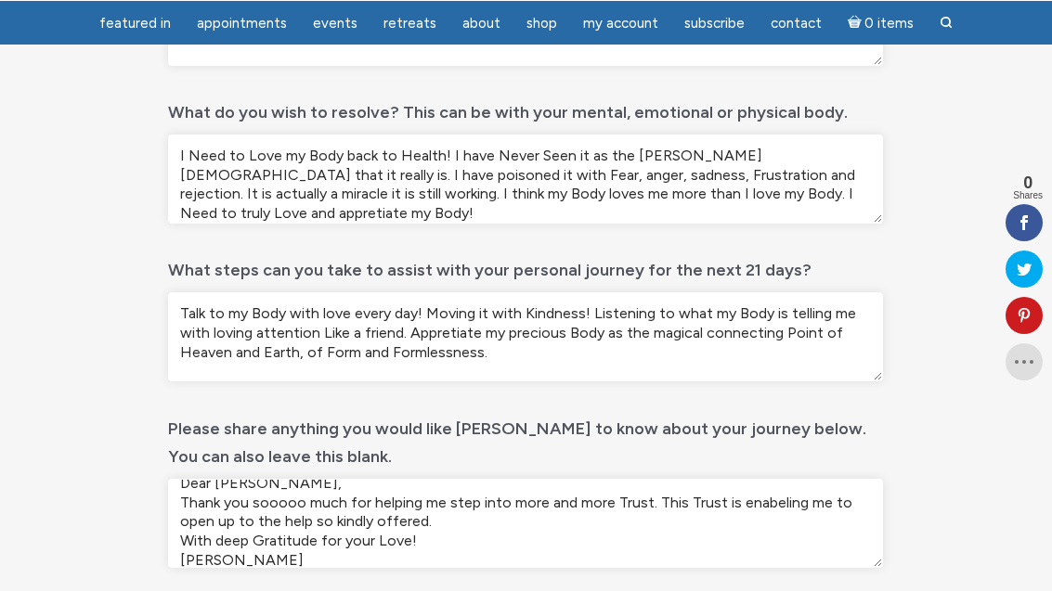
click at [757, 196] on textarea "I Need to Love my Body back to Health! I have Never Seen it as the [PERSON_NAME…" at bounding box center [525, 178] width 715 height 89
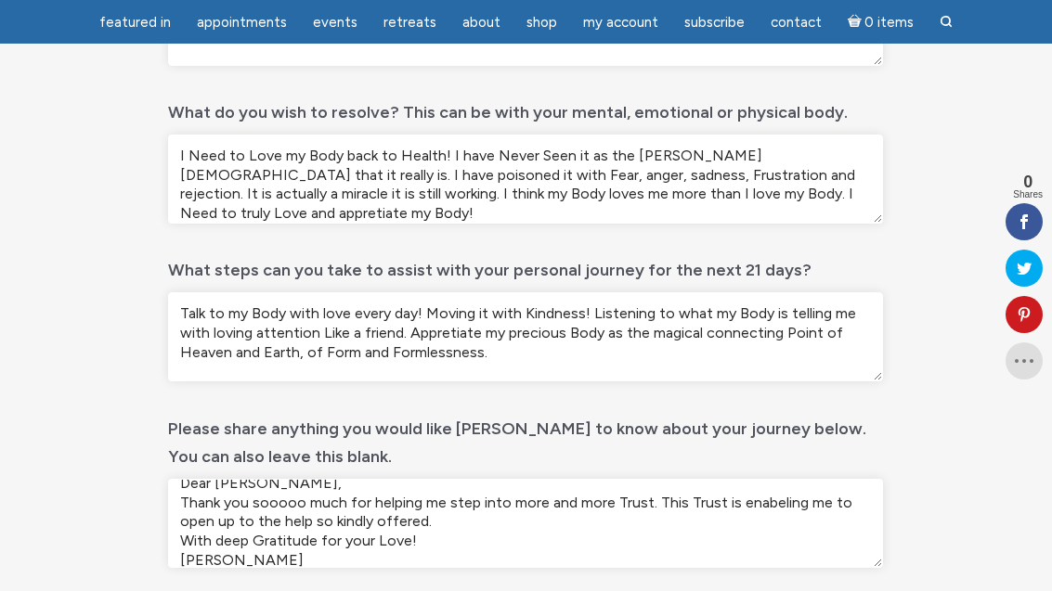
click at [804, 192] on textarea "I Need to Love my Body back to Health! I have Never Seen it as the [PERSON_NAME…" at bounding box center [525, 179] width 715 height 89
click at [937, 151] on div "21 days of Reiki – Intake form Step 2 of 2 100% Contact Details All information…" at bounding box center [526, 98] width 891 height 1369
click at [797, 193] on textarea "I Need to Love my Body back to Health! I have Never Seen it as the [PERSON_NAME…" at bounding box center [525, 179] width 715 height 89
type textarea "I Need to Love my Body back to Health! I have Never Seen it as the [PERSON_NAME…"
click at [930, 195] on div "21 days of Reiki – Intake form Step 2 of 2 100% Contact Details All information…" at bounding box center [526, 98] width 891 height 1369
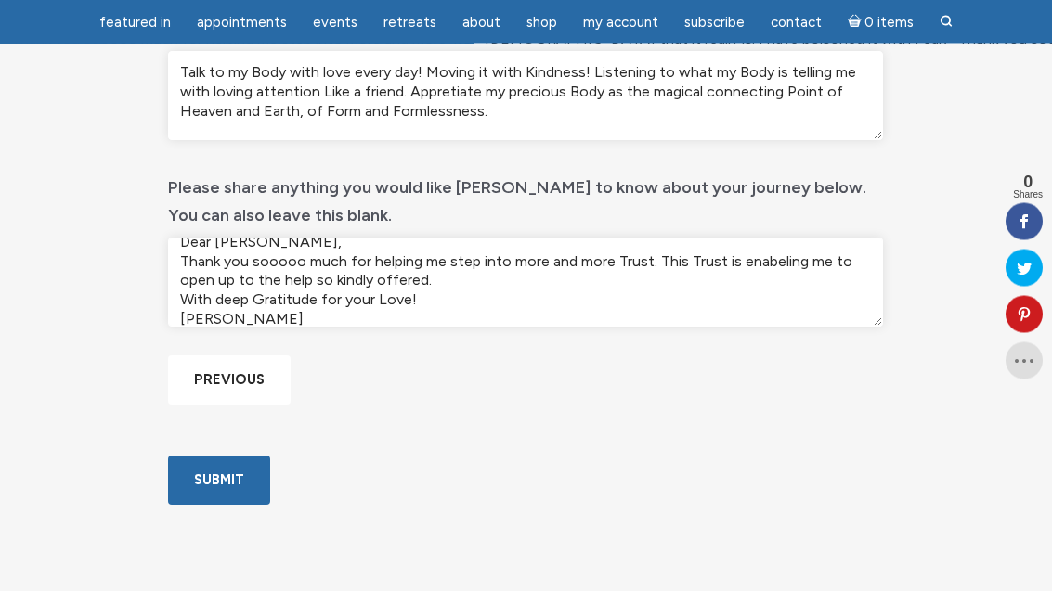
scroll to position [1049, 0]
click at [226, 506] on input "Submit" at bounding box center [219, 481] width 102 height 49
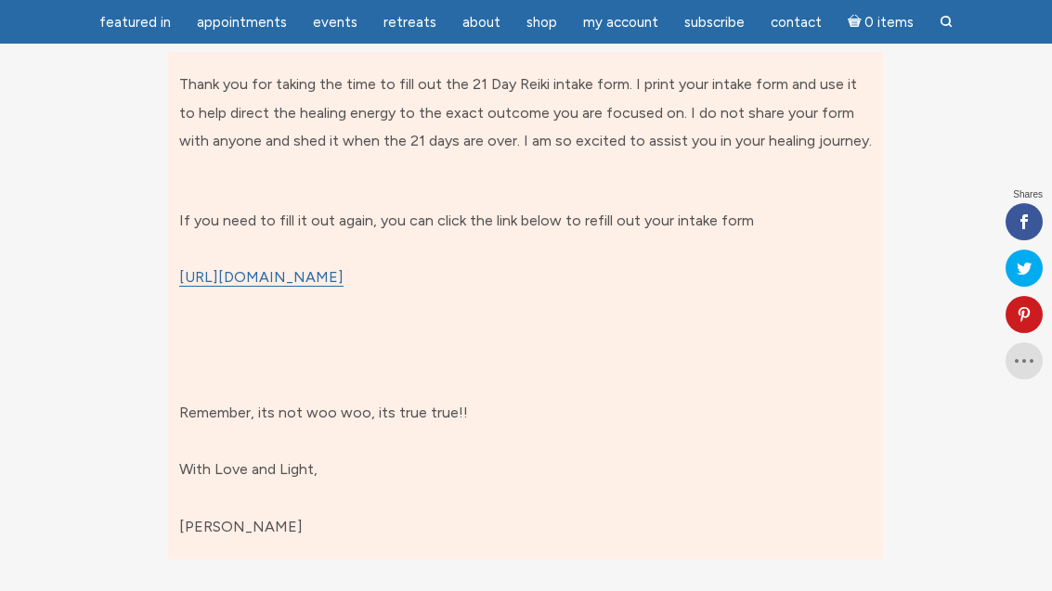
scroll to position [247, 0]
